Goal: Task Accomplishment & Management: Use online tool/utility

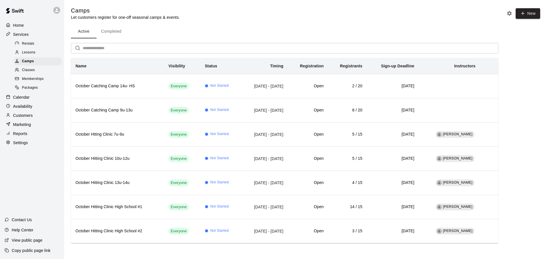
click at [26, 100] on p "Calendar" at bounding box center [21, 98] width 17 height 6
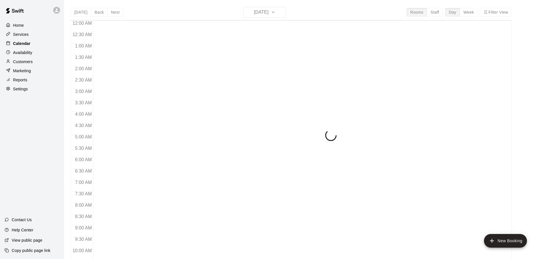
scroll to position [302, 0]
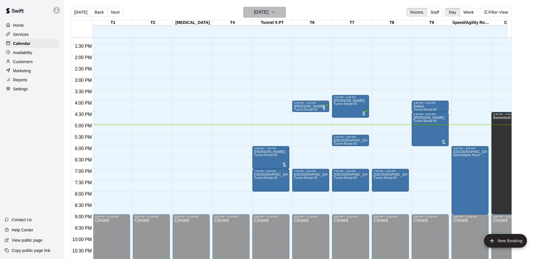
click at [276, 15] on icon "button" at bounding box center [273, 12] width 5 height 7
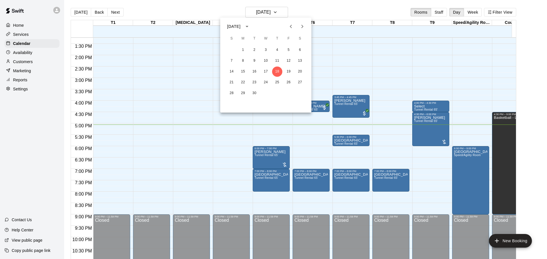
click at [300, 27] on icon "Next month" at bounding box center [302, 26] width 7 height 7
click at [231, 62] on button "2" at bounding box center [231, 61] width 10 height 10
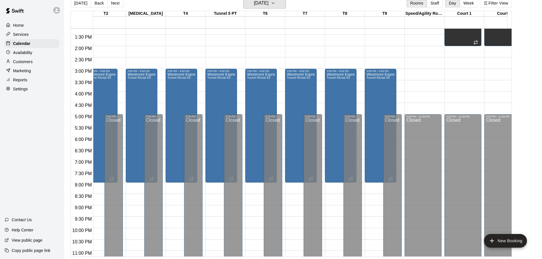
scroll to position [0, 0]
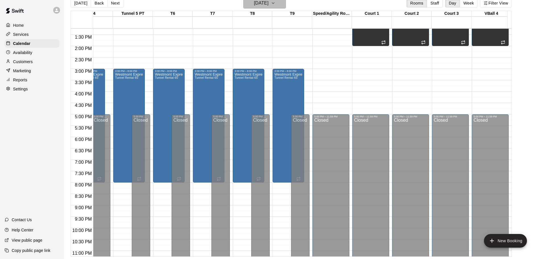
click at [276, 5] on icon "button" at bounding box center [273, 3] width 5 height 7
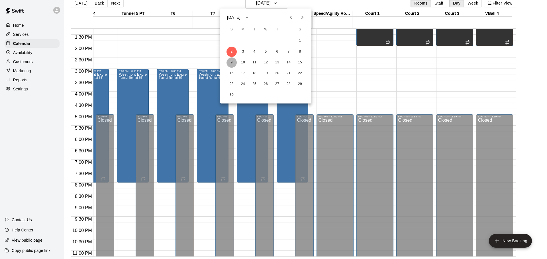
click at [231, 62] on button "9" at bounding box center [231, 63] width 10 height 10
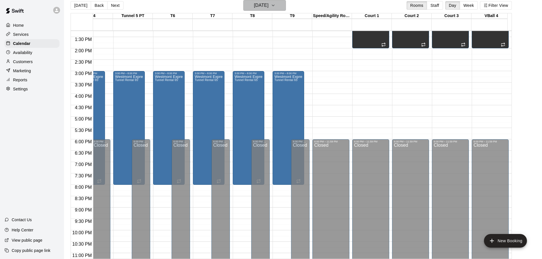
click at [276, 3] on icon "button" at bounding box center [273, 5] width 5 height 7
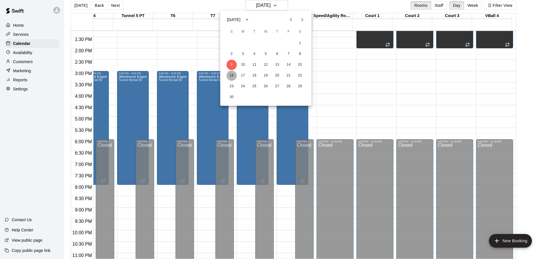
click at [229, 78] on button "16" at bounding box center [231, 76] width 10 height 10
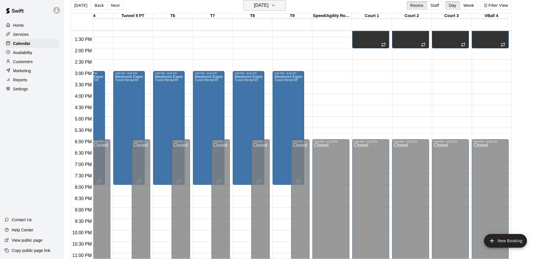
click at [276, 4] on icon "button" at bounding box center [273, 5] width 5 height 7
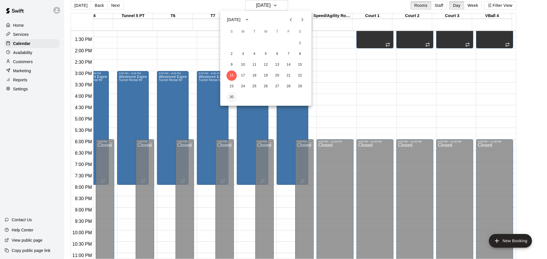
click at [232, 96] on button "30" at bounding box center [231, 97] width 10 height 10
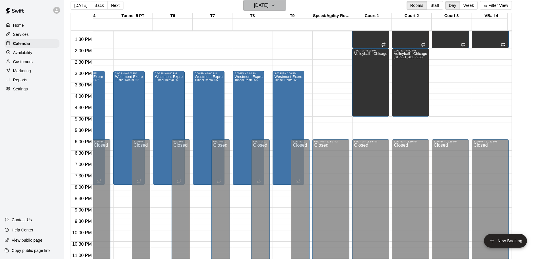
click at [275, 6] on icon "button" at bounding box center [273, 5] width 2 height 1
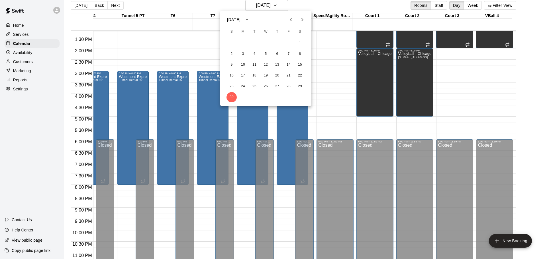
click at [302, 18] on icon "Next month" at bounding box center [302, 19] width 2 height 3
click at [230, 53] on button "7" at bounding box center [231, 54] width 10 height 10
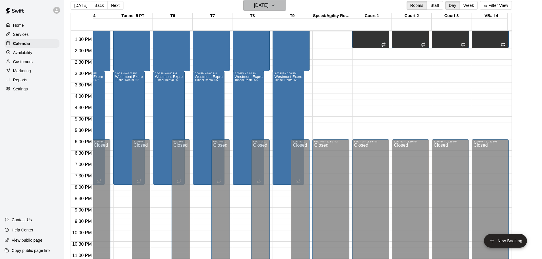
click at [276, 7] on icon "button" at bounding box center [273, 5] width 5 height 7
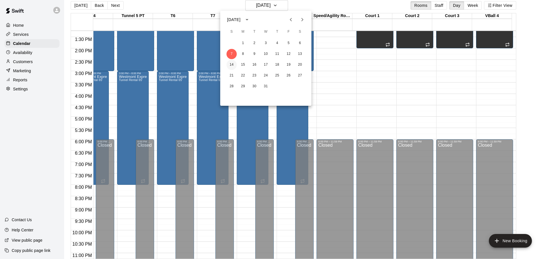
click at [232, 65] on button "14" at bounding box center [231, 65] width 10 height 10
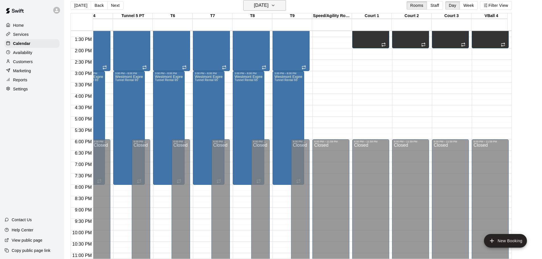
click at [262, 9] on button "[DATE]" at bounding box center [264, 5] width 43 height 11
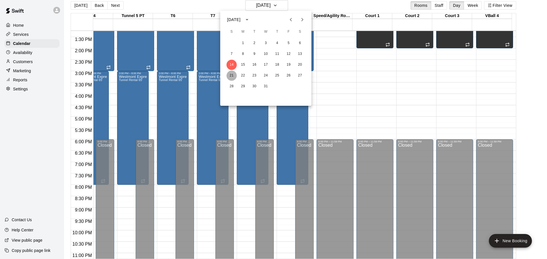
click at [229, 72] on button "21" at bounding box center [231, 76] width 10 height 10
